Goal: Understand process/instructions: Learn about a topic

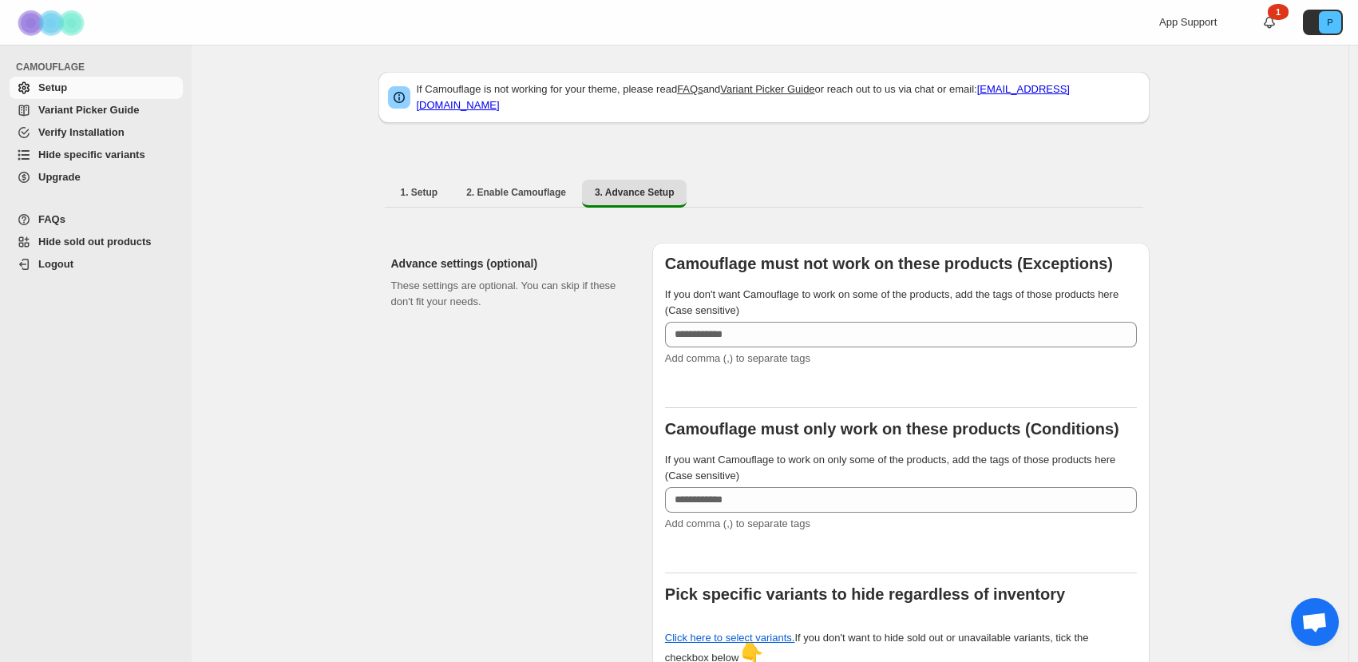
click at [1317, 624] on span "Open chat" at bounding box center [1315, 623] width 26 height 22
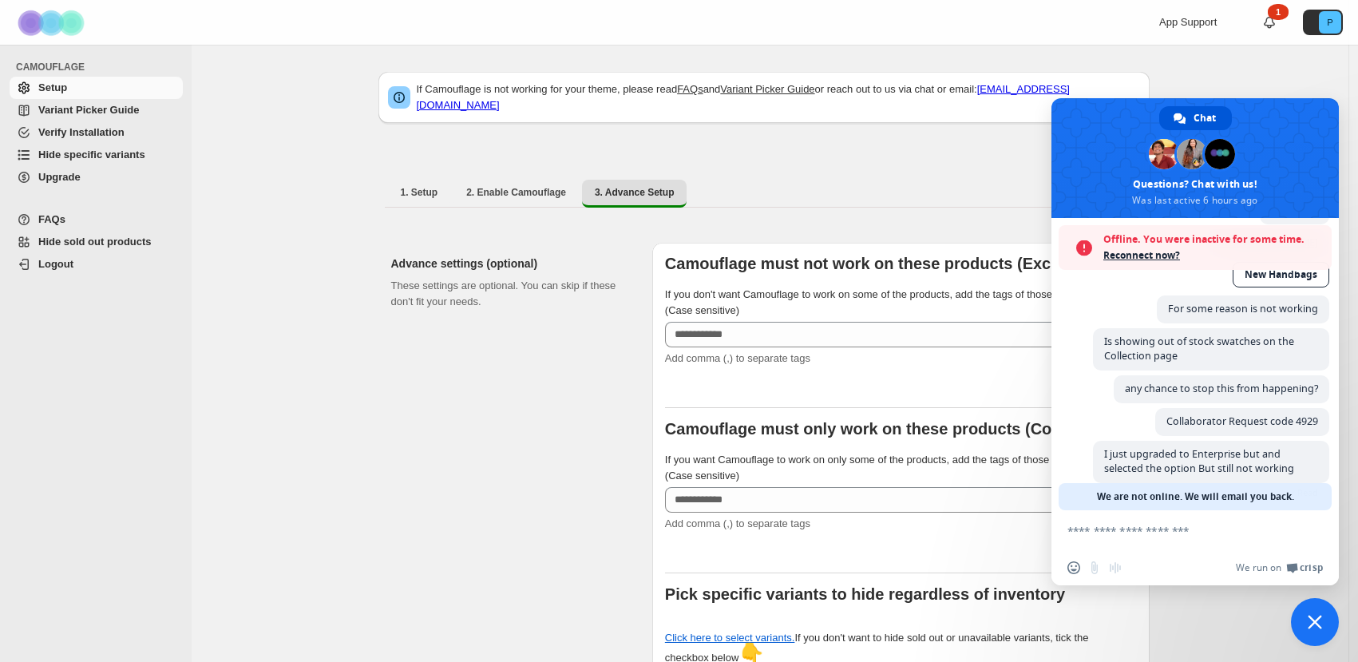
scroll to position [222, 0]
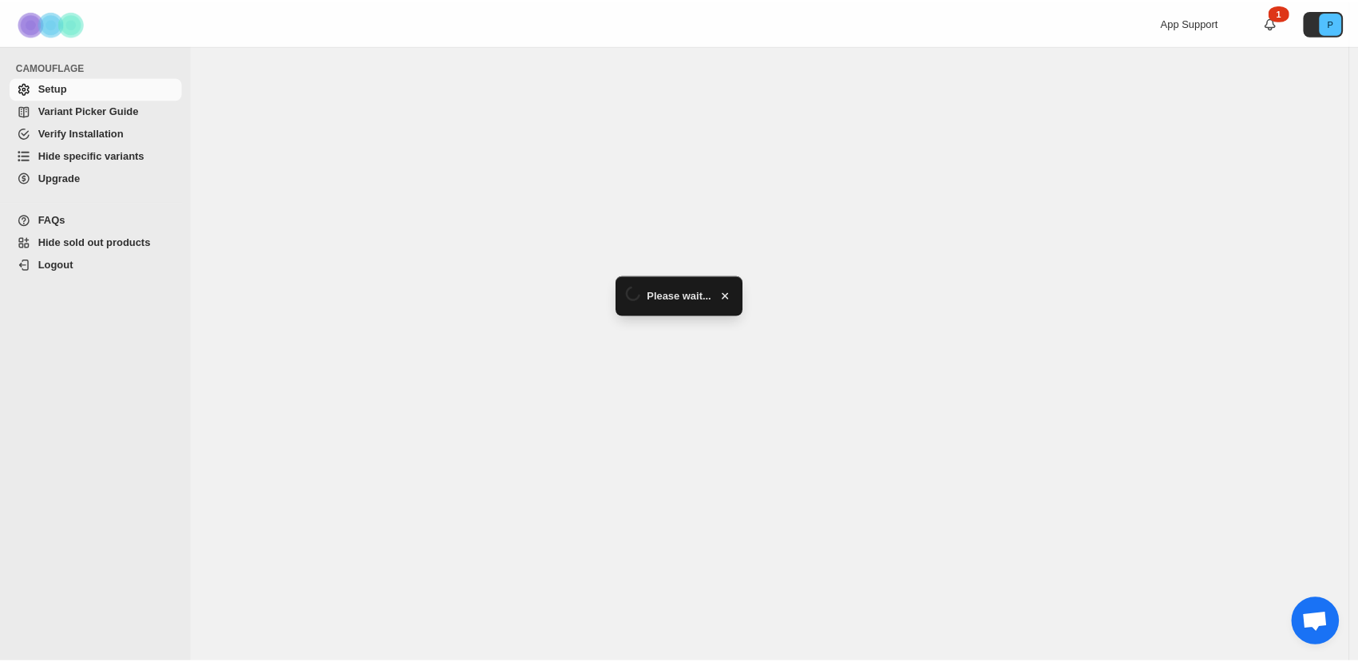
scroll to position [170, 0]
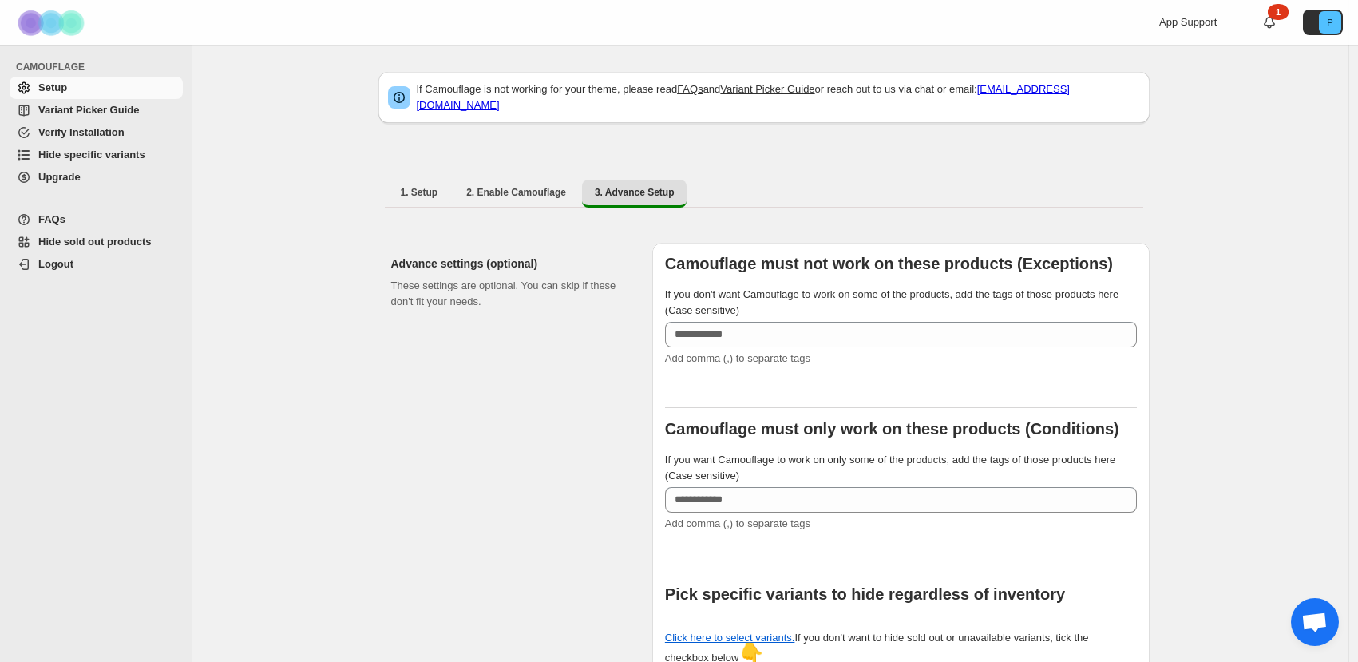
click at [1333, 618] on span "Open chat" at bounding box center [1315, 622] width 48 height 48
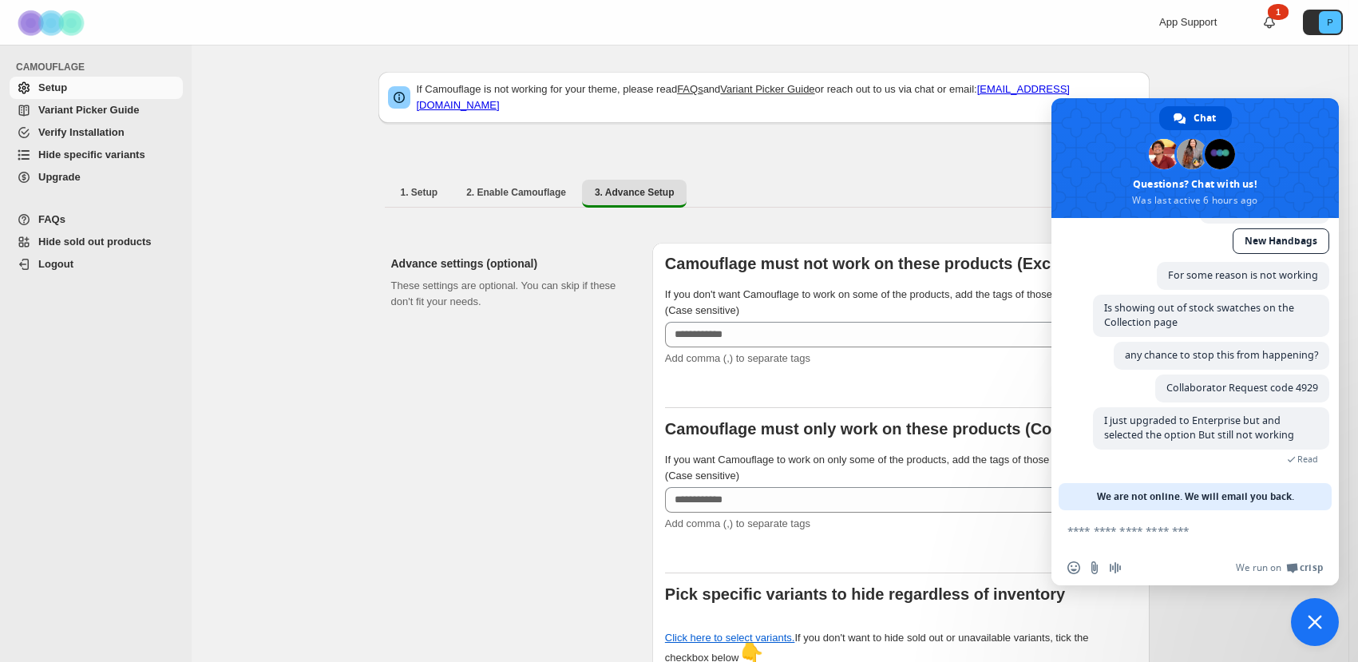
click at [1309, 626] on span "Close chat" at bounding box center [1315, 622] width 14 height 14
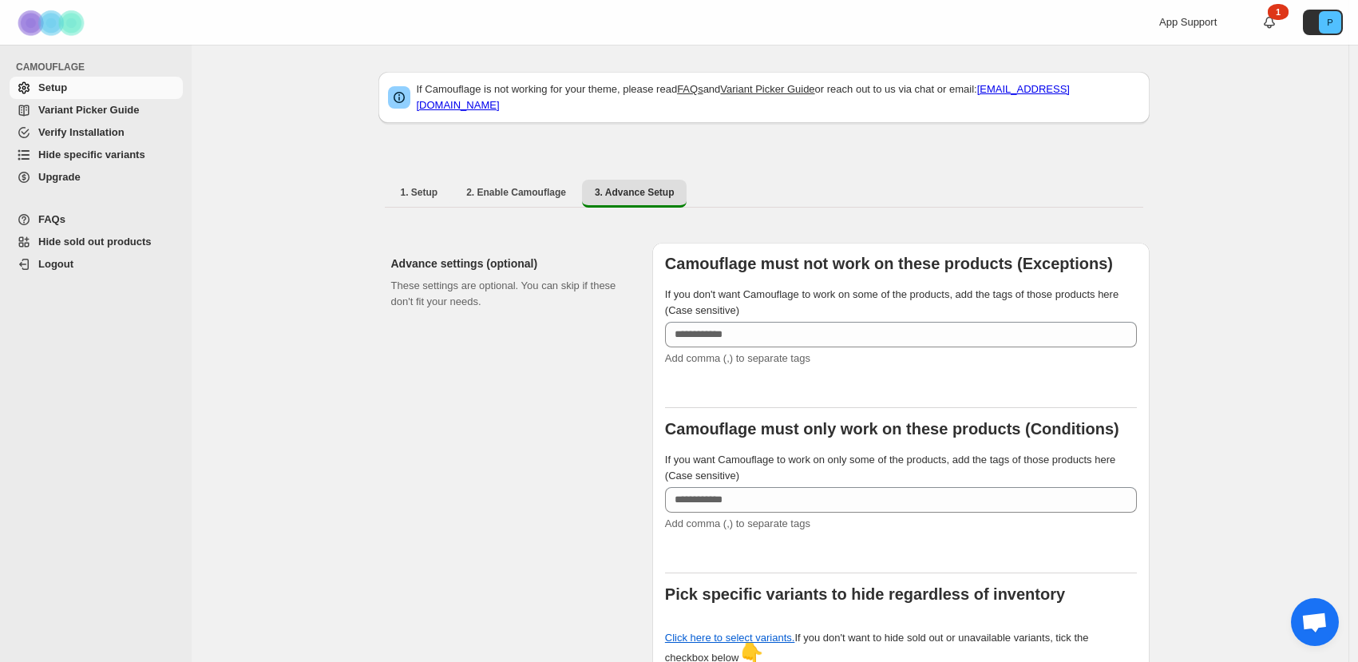
scroll to position [170, 0]
